Goal: Task Accomplishment & Management: Manage account settings

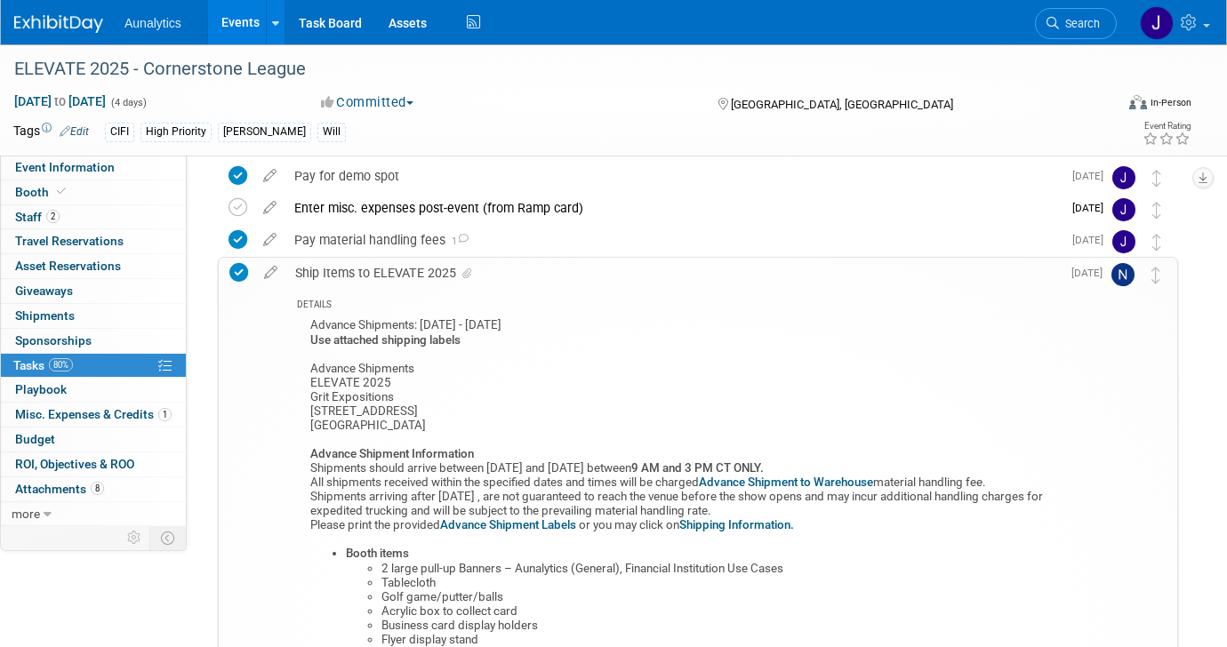
click at [253, 20] on link "Events" at bounding box center [240, 22] width 65 height 44
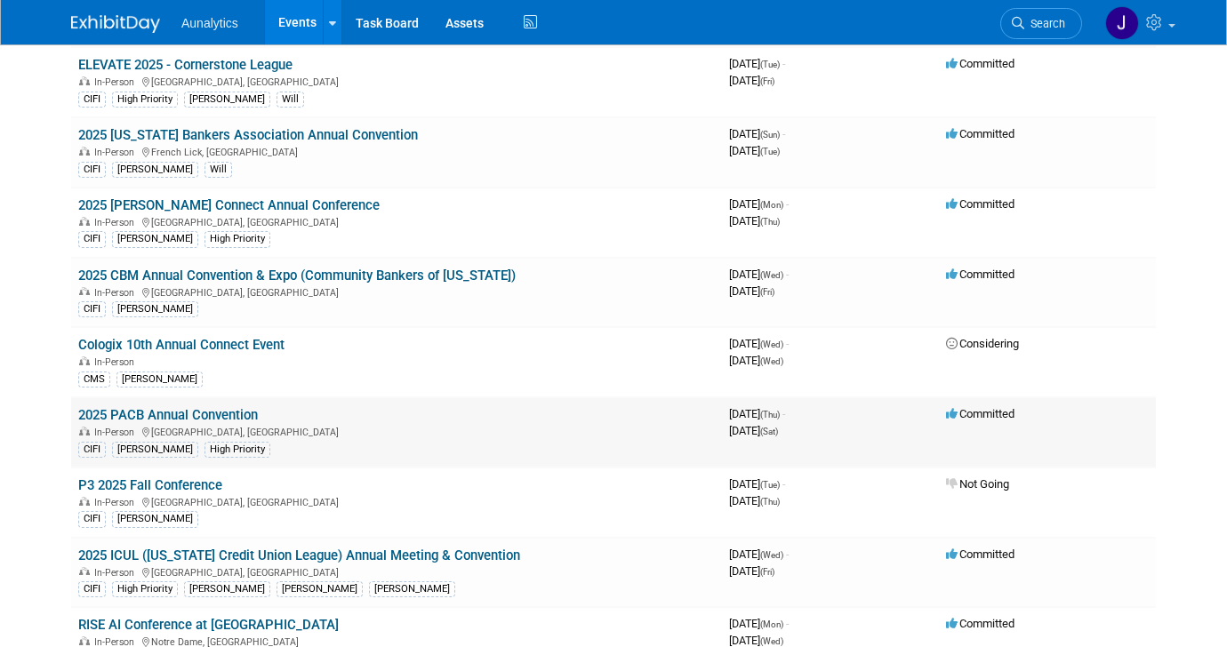
scroll to position [218, 0]
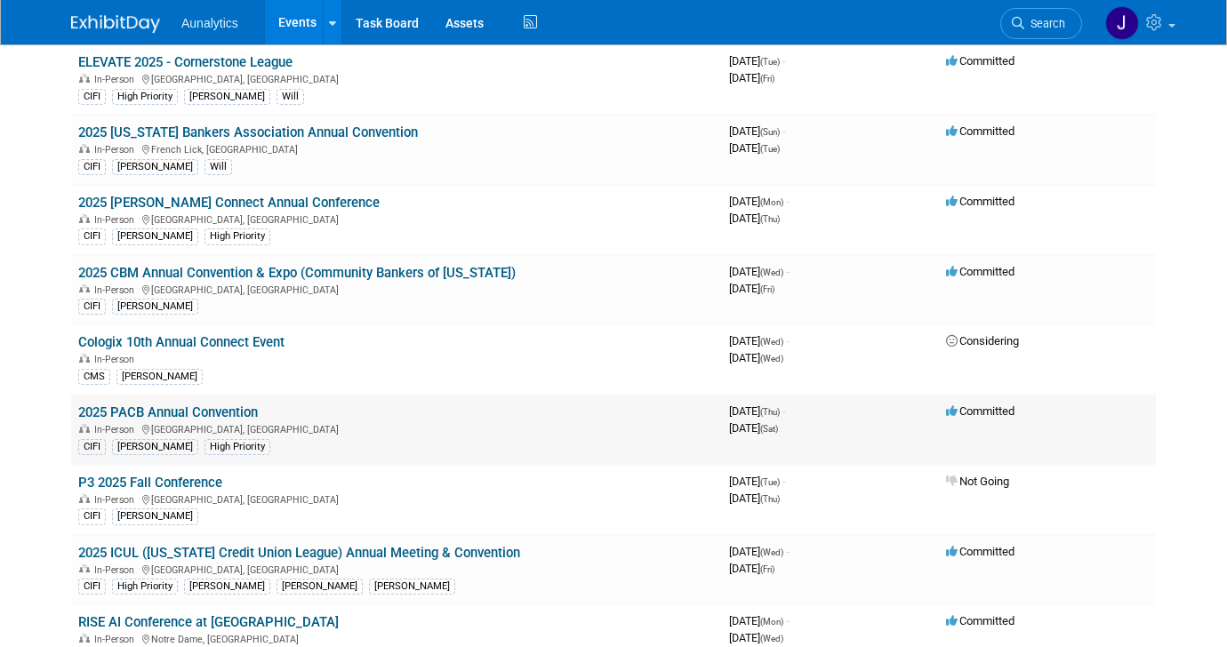
click at [222, 401] on td "2025 PACB Annual Convention In-Person Palm Beach, FL CIFI Brad High Priority" at bounding box center [396, 430] width 651 height 70
click at [223, 406] on link "2025 PACB Annual Convention" at bounding box center [168, 413] width 180 height 16
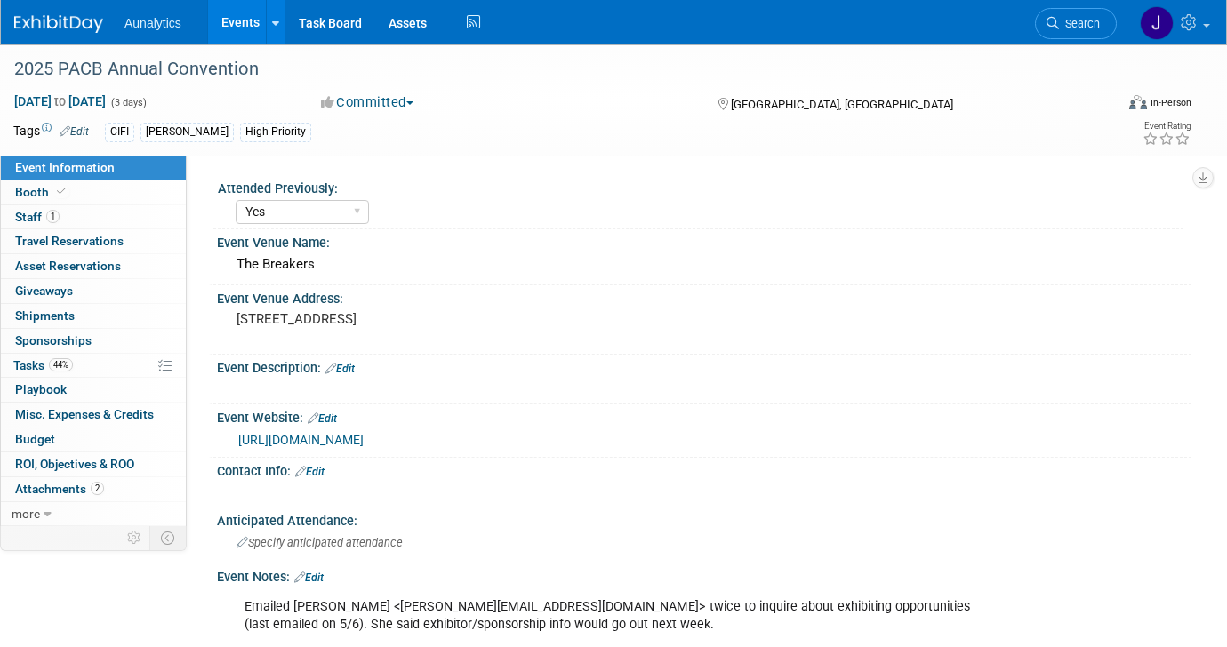
select select "Yes"
click at [333, 440] on link "[URL][DOMAIN_NAME]" at bounding box center [300, 440] width 125 height 14
click at [37, 356] on link "44% Tasks 44%" at bounding box center [93, 366] width 185 height 24
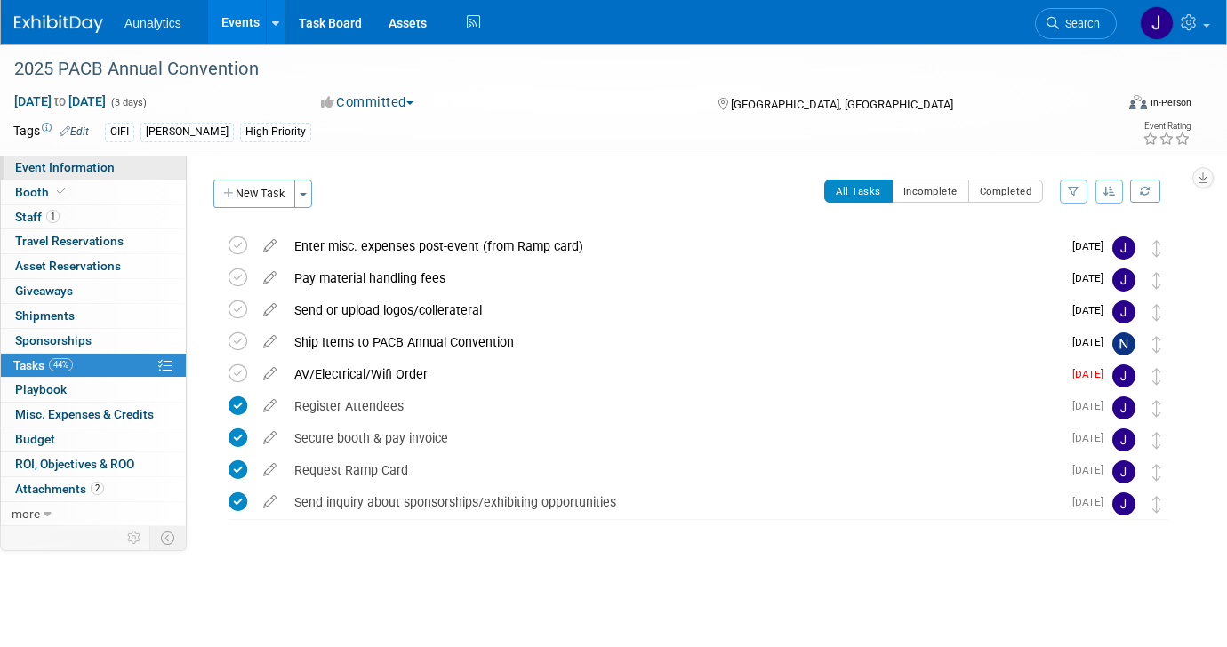
click at [69, 164] on span "Event Information" at bounding box center [65, 167] width 100 height 14
select select "Yes"
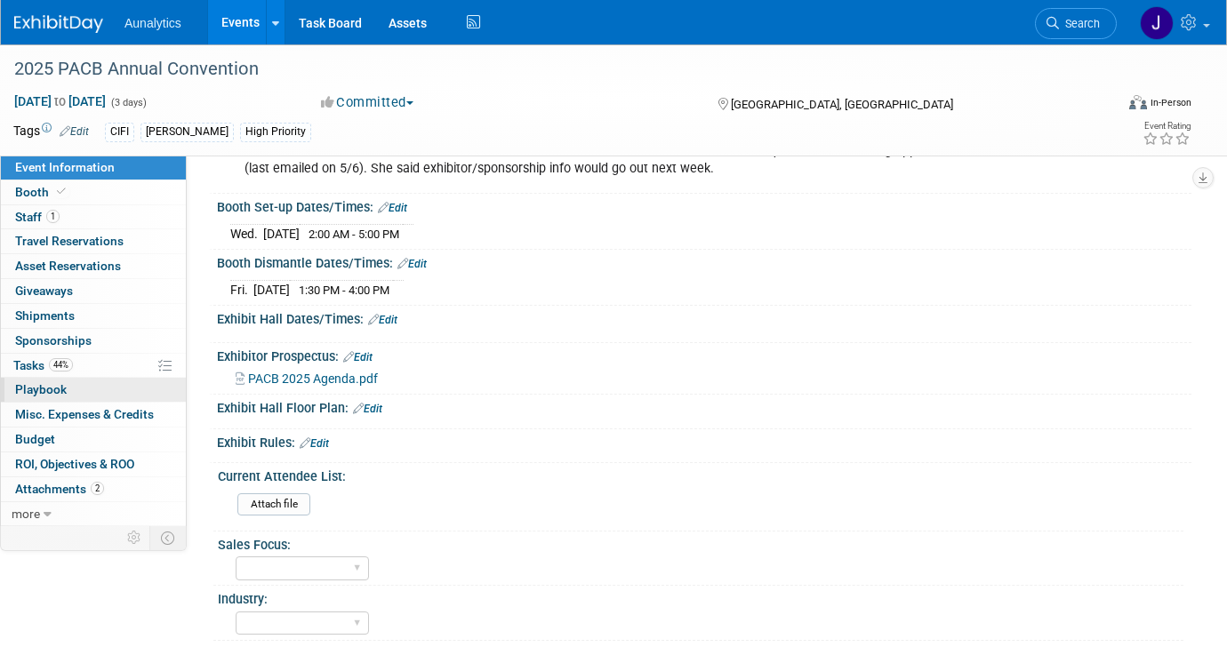
scroll to position [470, 0]
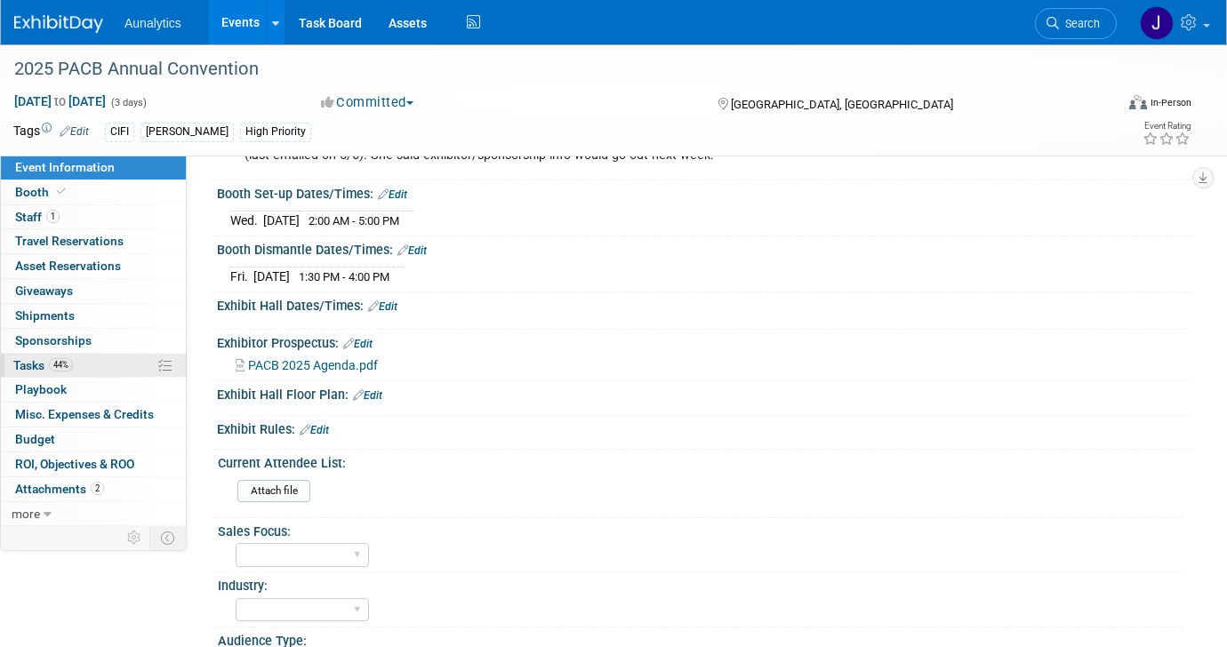
click at [70, 372] on span "Tasks 44%" at bounding box center [43, 365] width 60 height 14
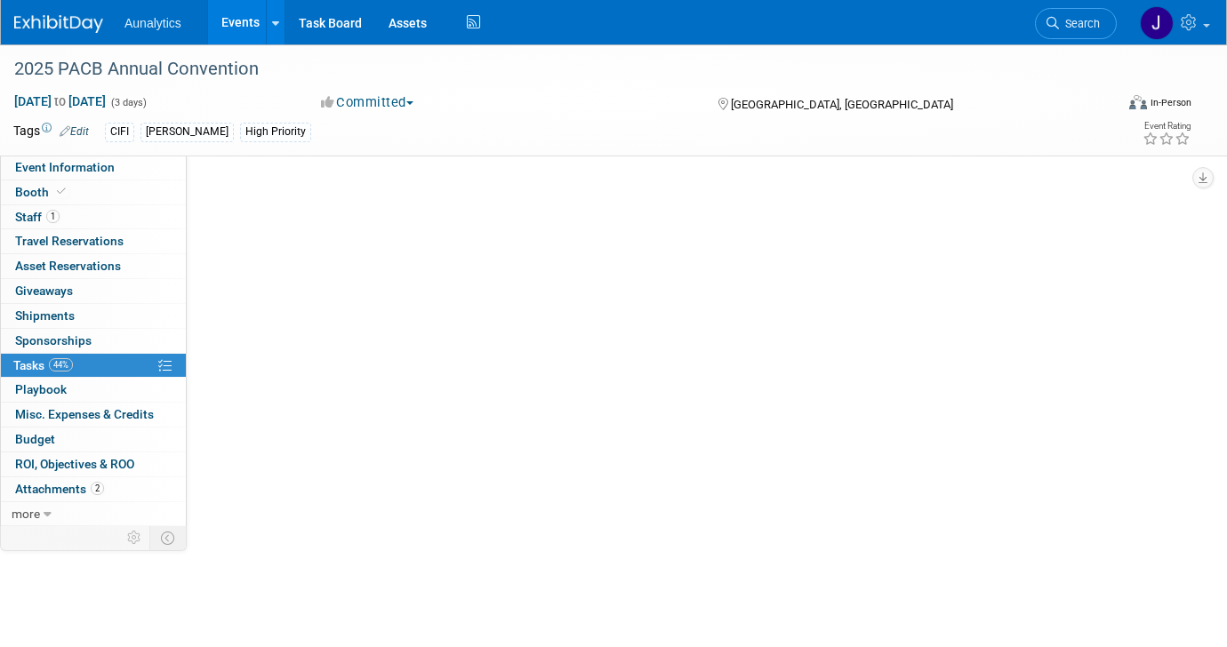
scroll to position [0, 0]
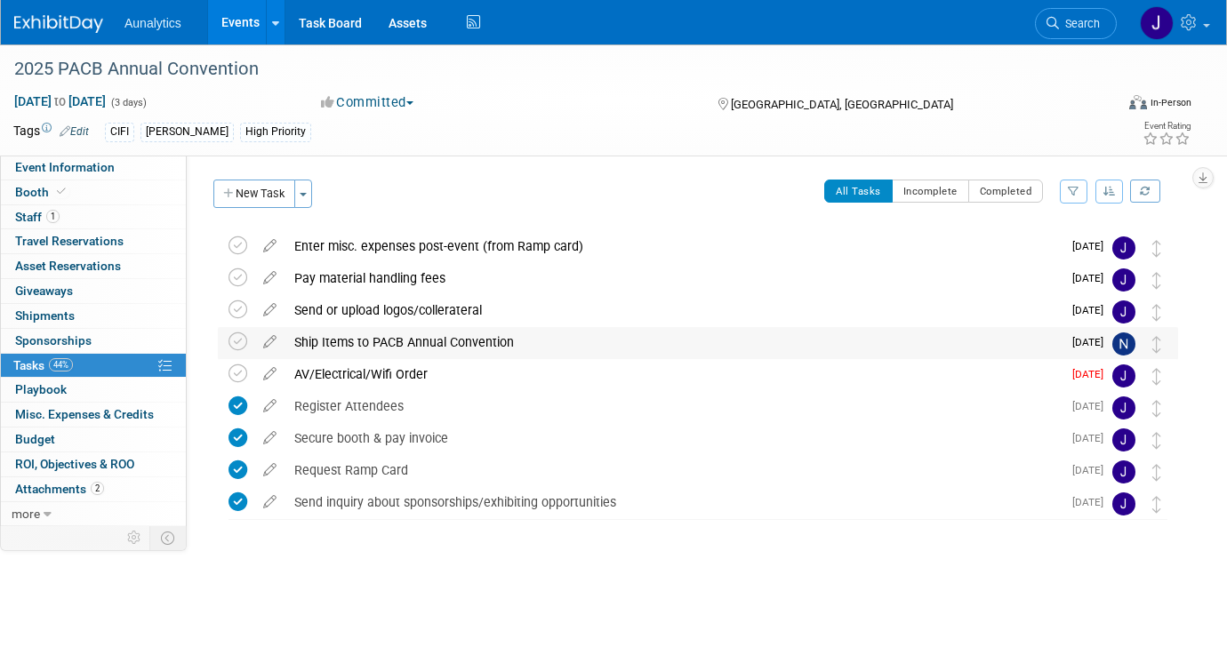
click at [403, 340] on div "Ship Items to PACB Annual Convention" at bounding box center [673, 342] width 776 height 30
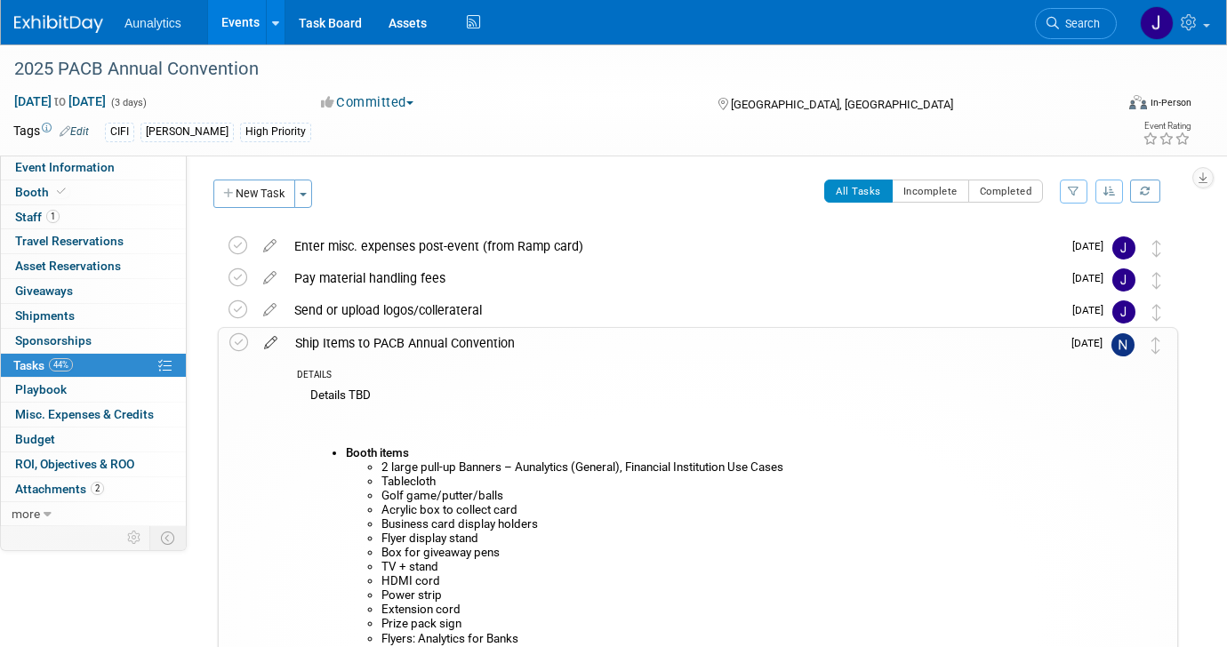
click at [274, 345] on icon at bounding box center [270, 339] width 31 height 22
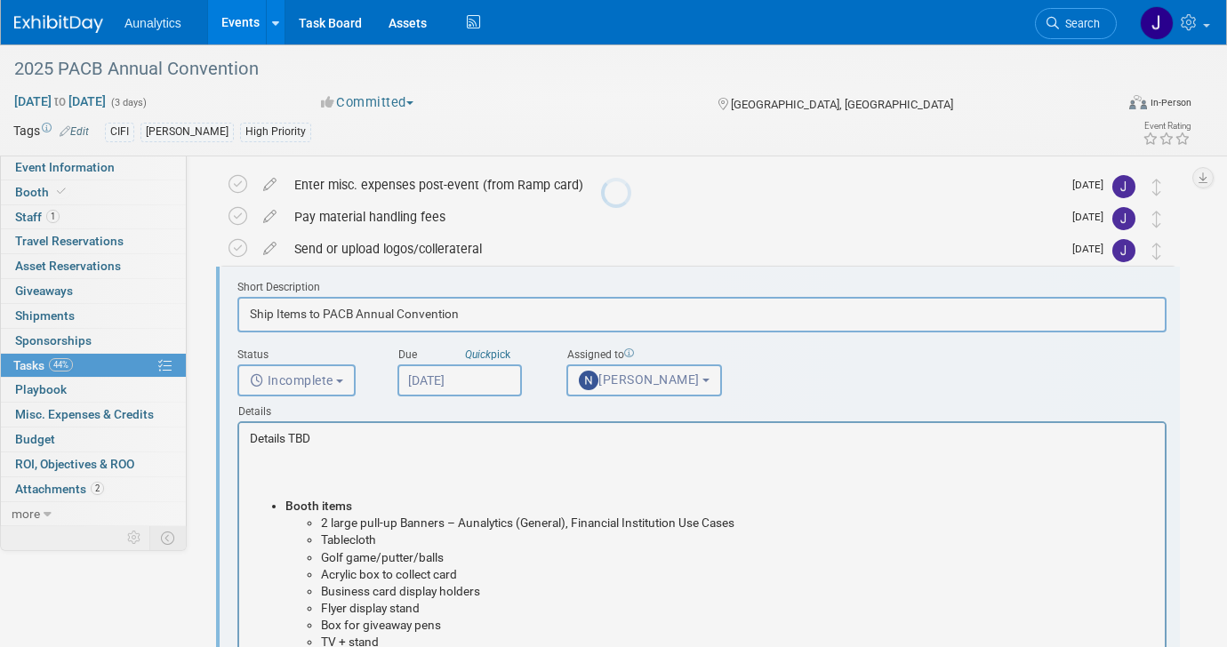
scroll to position [68, 0]
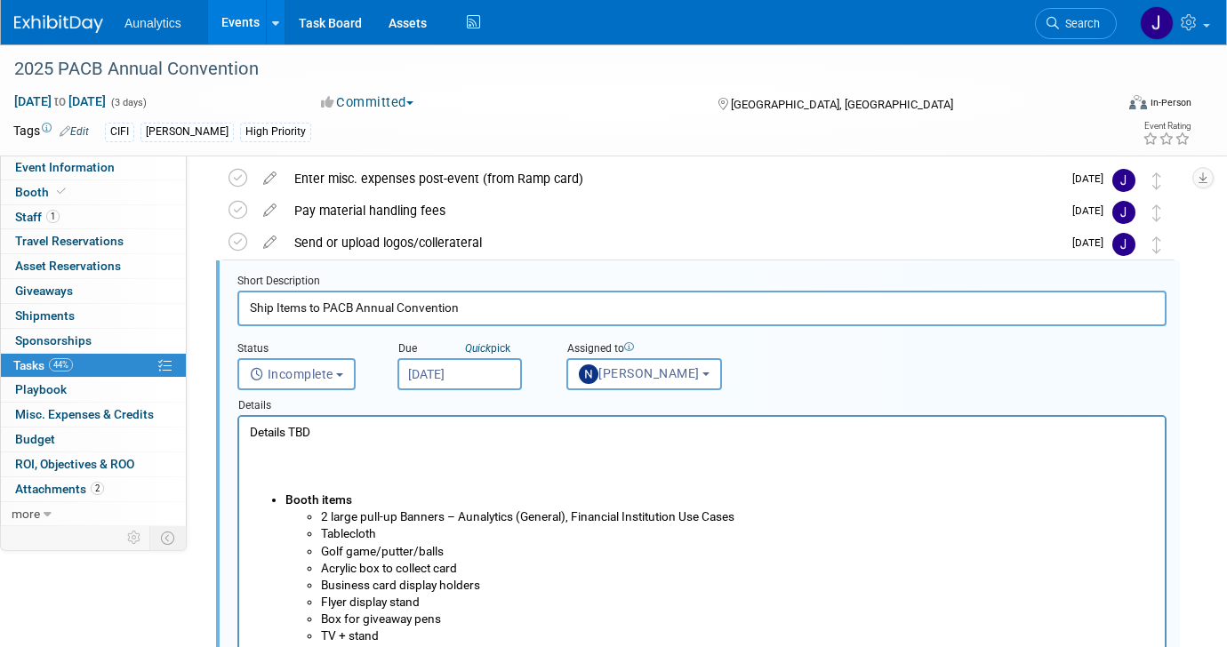
click at [351, 439] on p "Details TBD" at bounding box center [702, 458] width 905 height 68
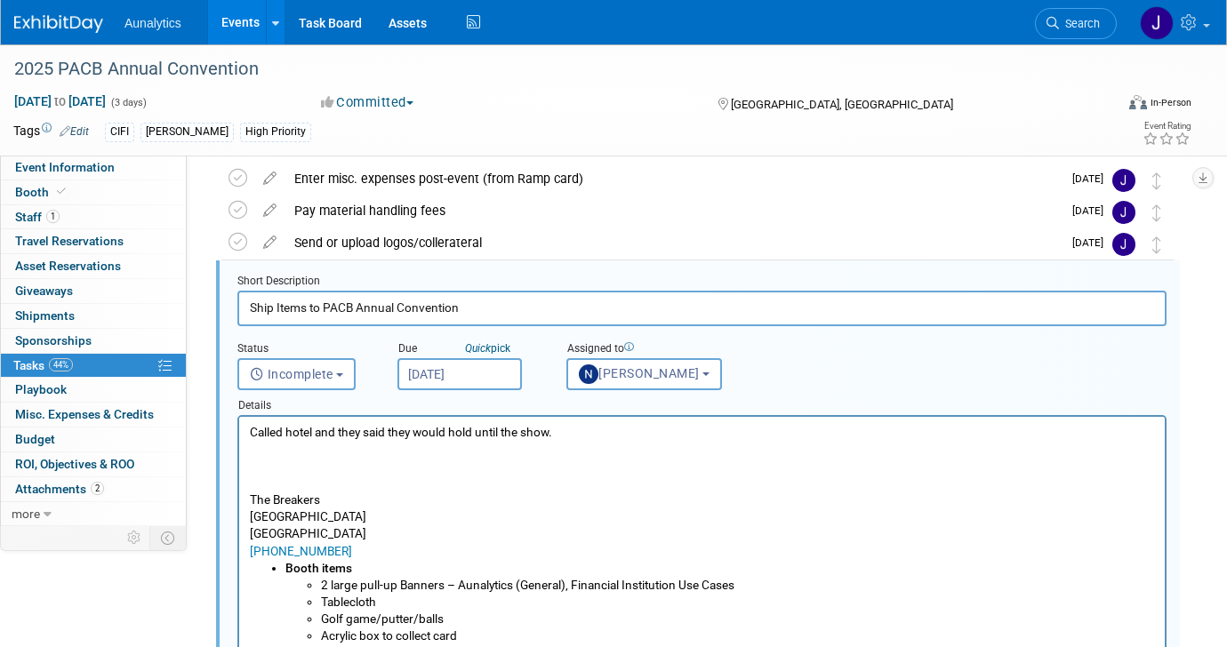
click at [390, 554] on p "The Breakers [STREET_ADDRESS](855) 811-3796" at bounding box center [702, 526] width 905 height 68
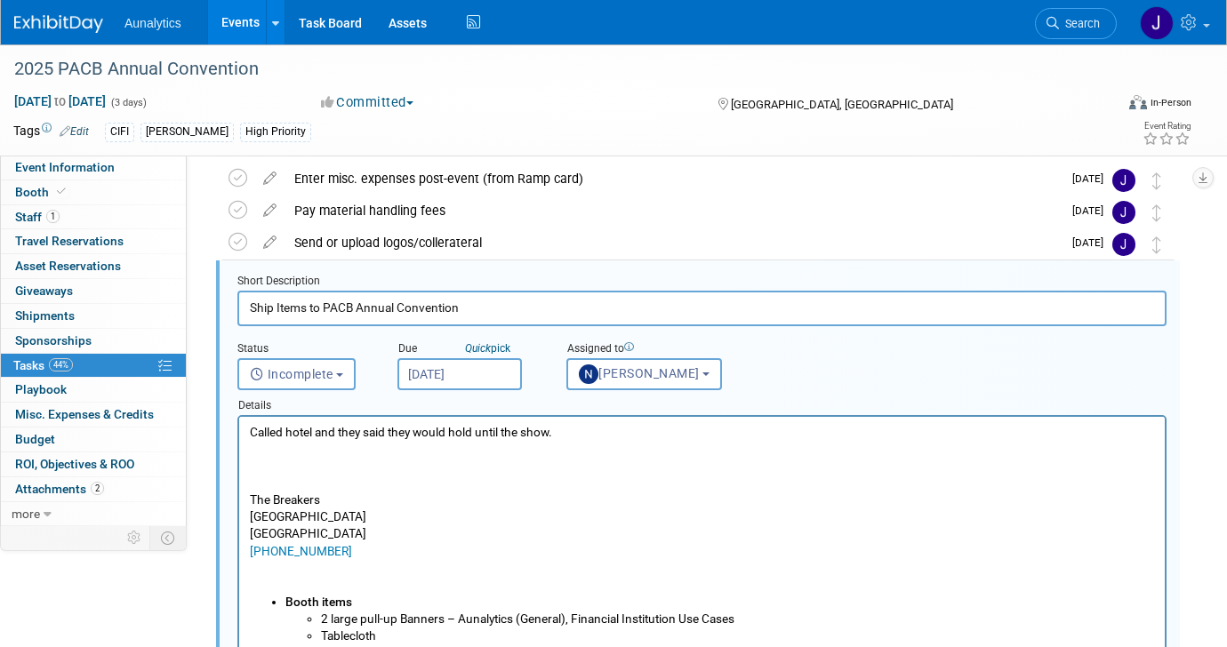
click at [297, 475] on p "Rich Text Area. Press ALT-0 for help." at bounding box center [702, 483] width 905 height 17
click at [251, 483] on p "Aunalytics c/o PACB Conference [DATE]-[DATE]" at bounding box center [702, 483] width 905 height 17
click at [293, 460] on p "Called hotel and they said they would hold until the show." at bounding box center [702, 449] width 905 height 51
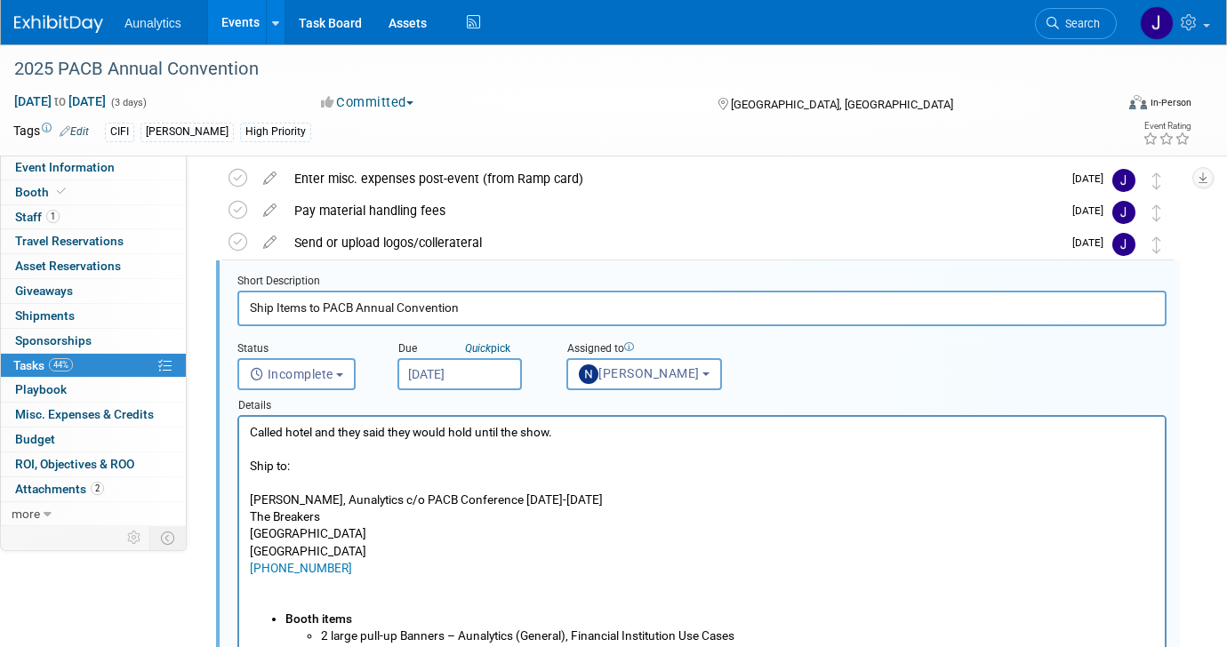
click at [379, 548] on p "The Breakers [STREET_ADDRESS](855) 811-3796" at bounding box center [702, 543] width 905 height 68
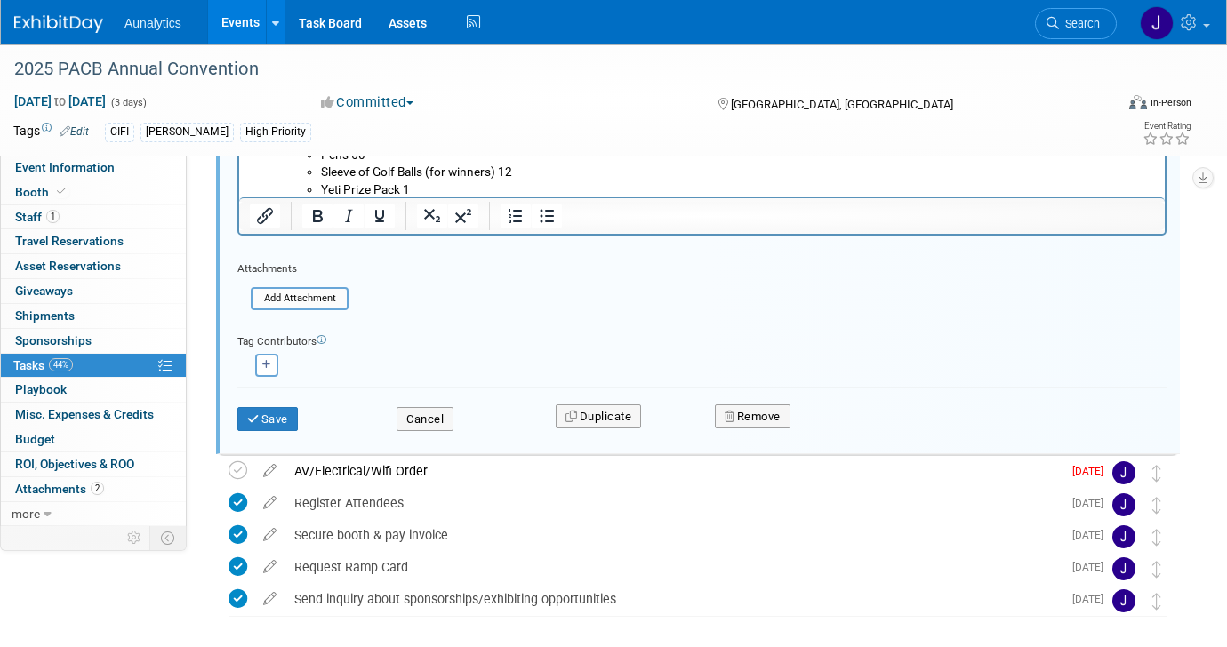
scroll to position [814, 0]
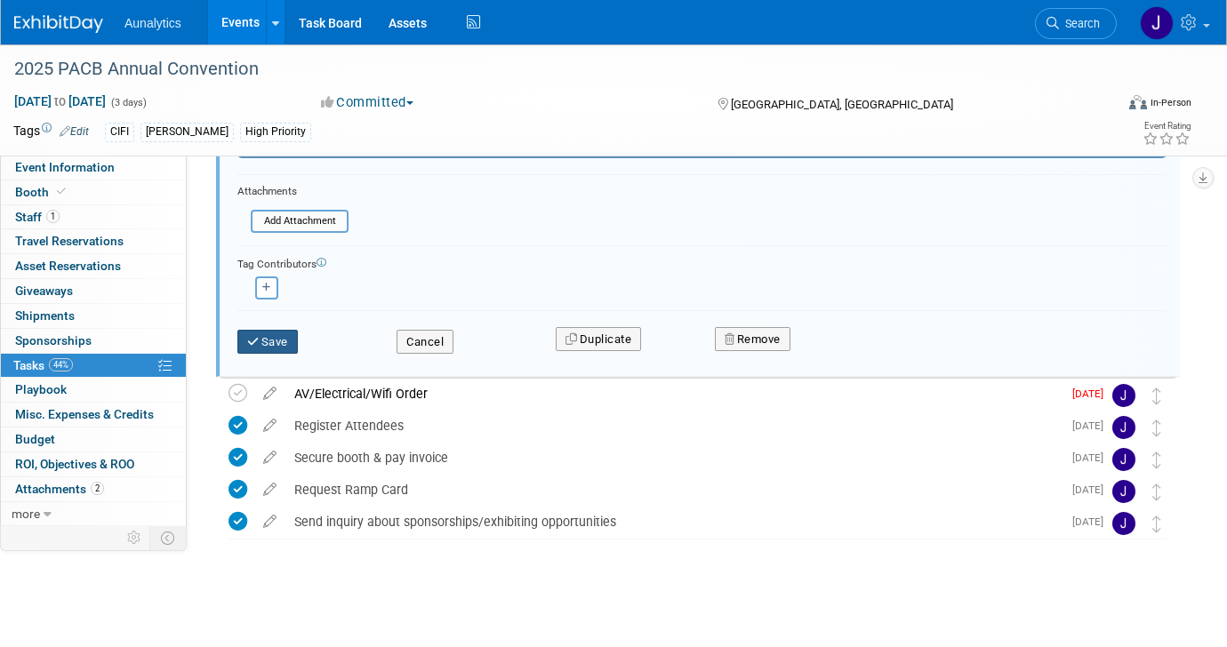
click at [290, 342] on button "Save" at bounding box center [267, 342] width 60 height 25
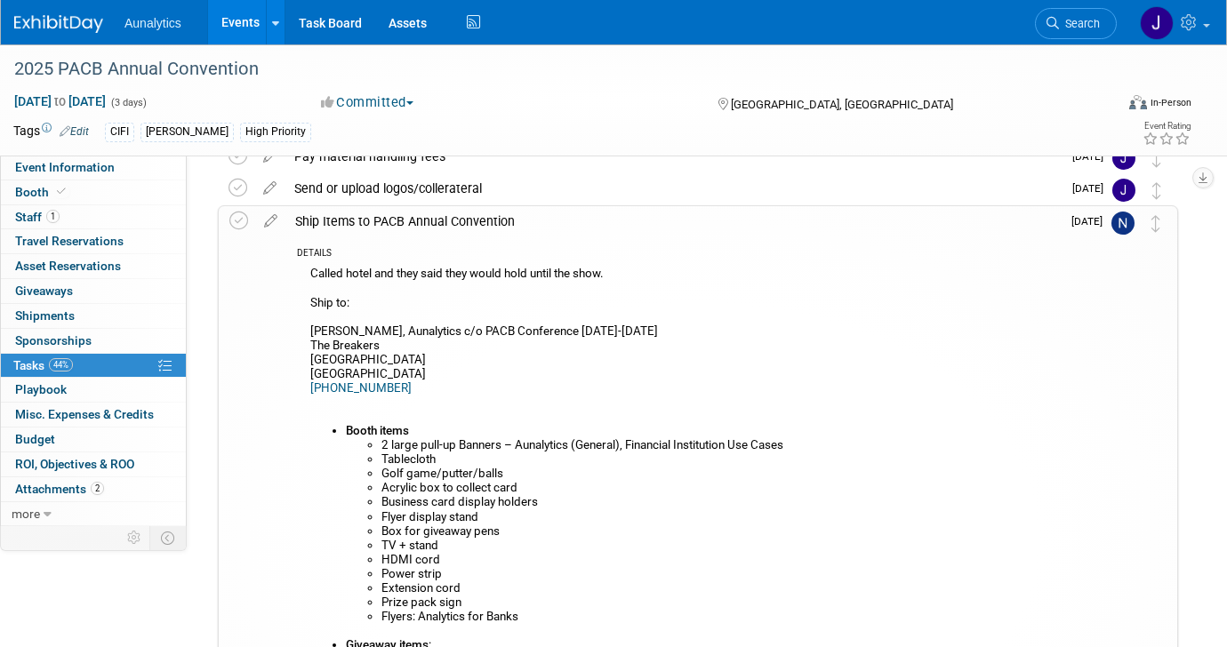
scroll to position [121, 0]
click at [81, 247] on span "Travel Reservations 0" at bounding box center [69, 241] width 108 height 14
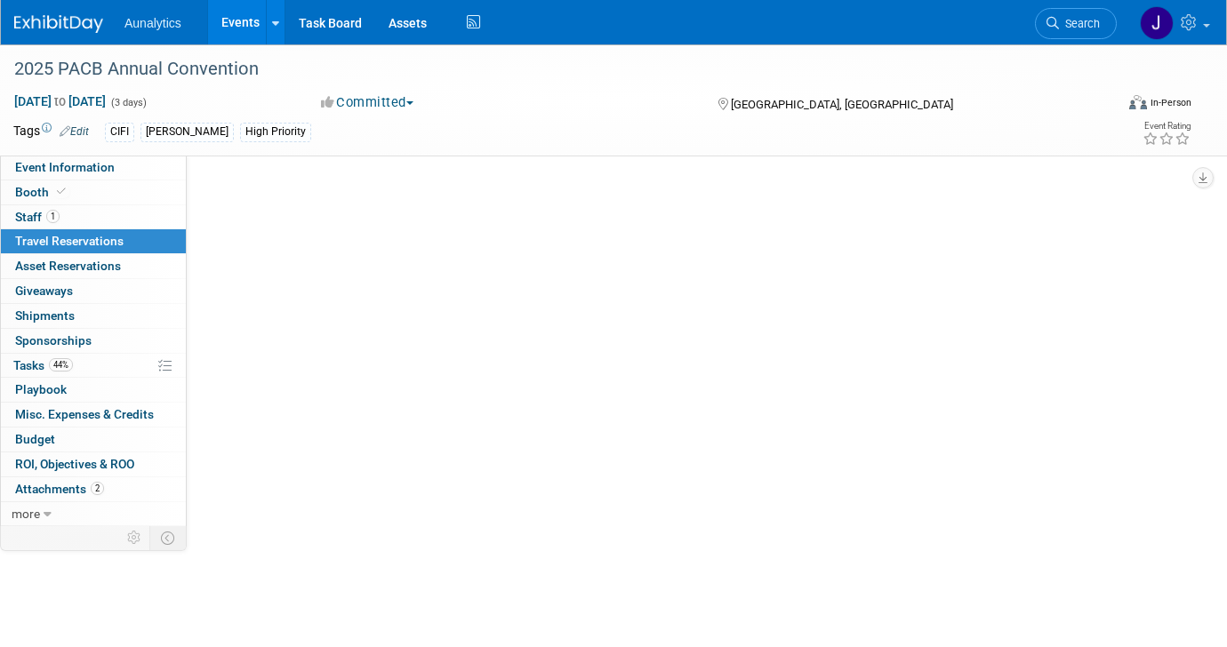
scroll to position [0, 0]
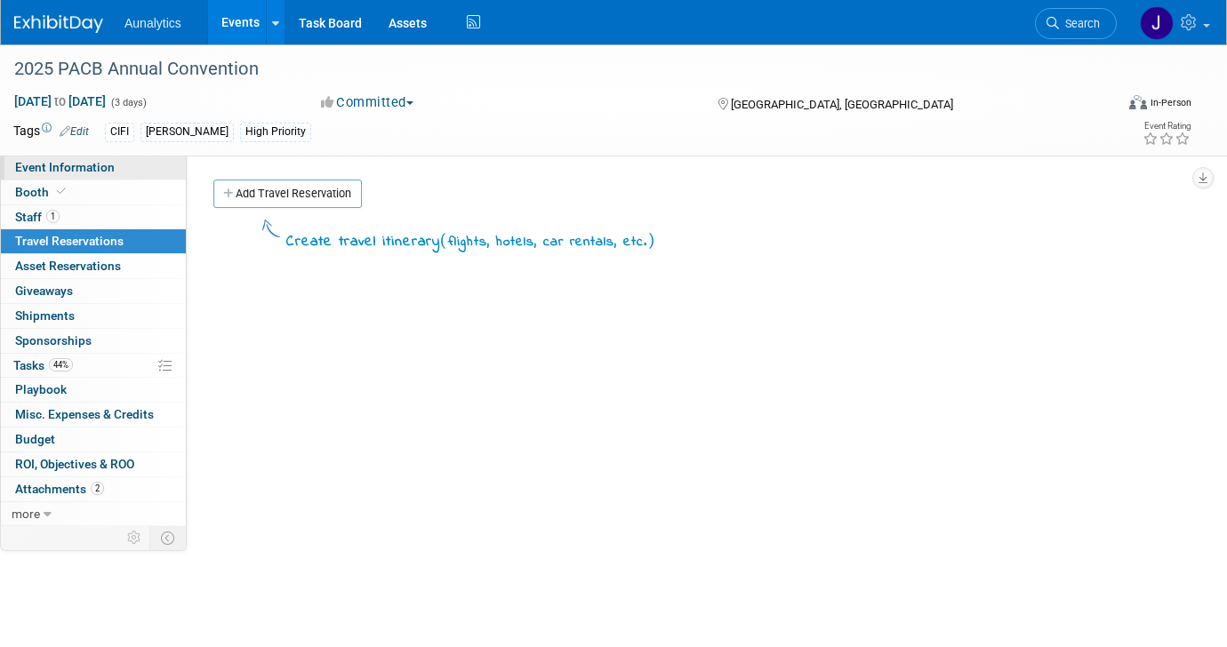
click at [101, 169] on span "Event Information" at bounding box center [65, 167] width 100 height 14
select select "Yes"
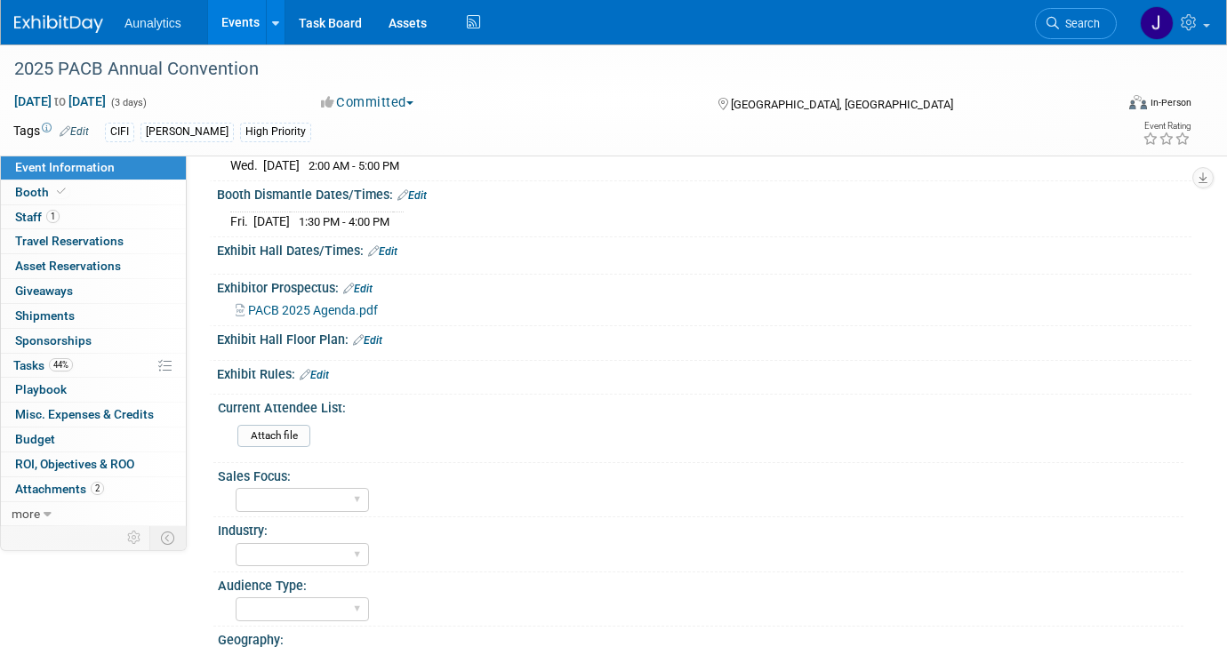
scroll to position [548, 0]
